Goal: Find contact information: Find contact information

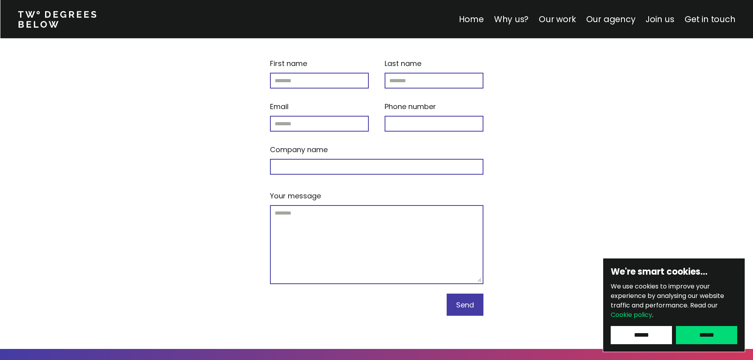
scroll to position [3183, 0]
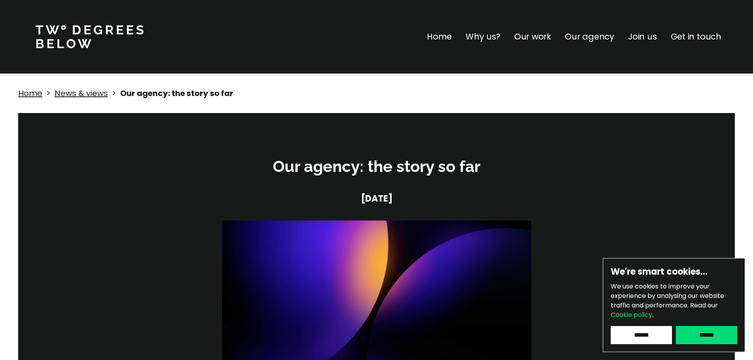
click at [585, 34] on p "Our agency" at bounding box center [589, 36] width 49 height 13
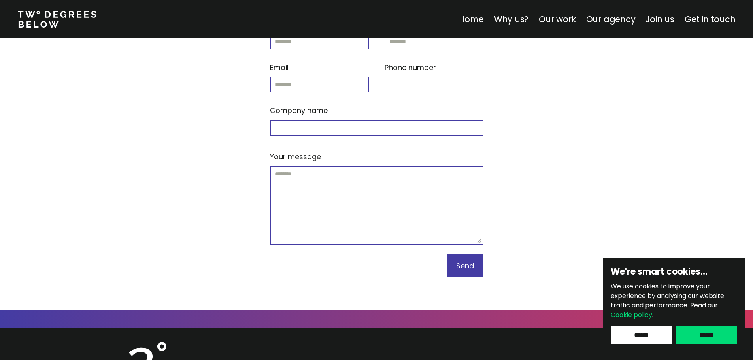
scroll to position [3380, 0]
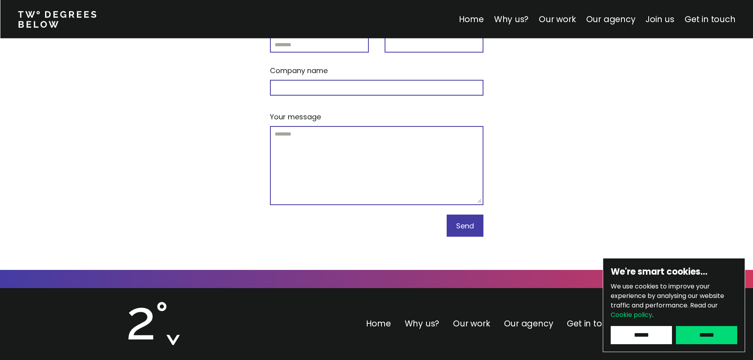
click at [684, 333] on input "******" at bounding box center [706, 335] width 61 height 18
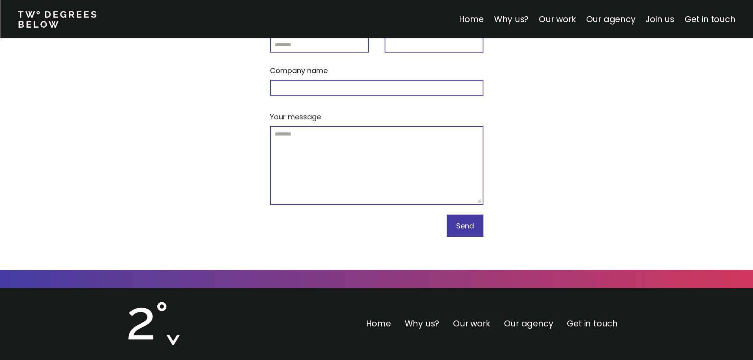
click at [578, 318] on link "Get in touch" at bounding box center [592, 323] width 51 height 11
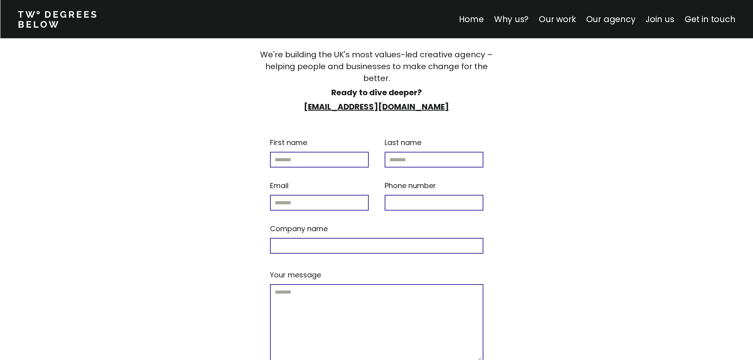
scroll to position [3183, 0]
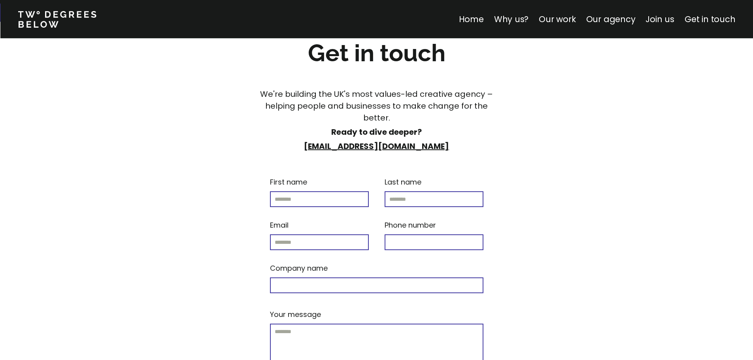
scroll to position [1680, 0]
